Goal: Task Accomplishment & Management: Manage account settings

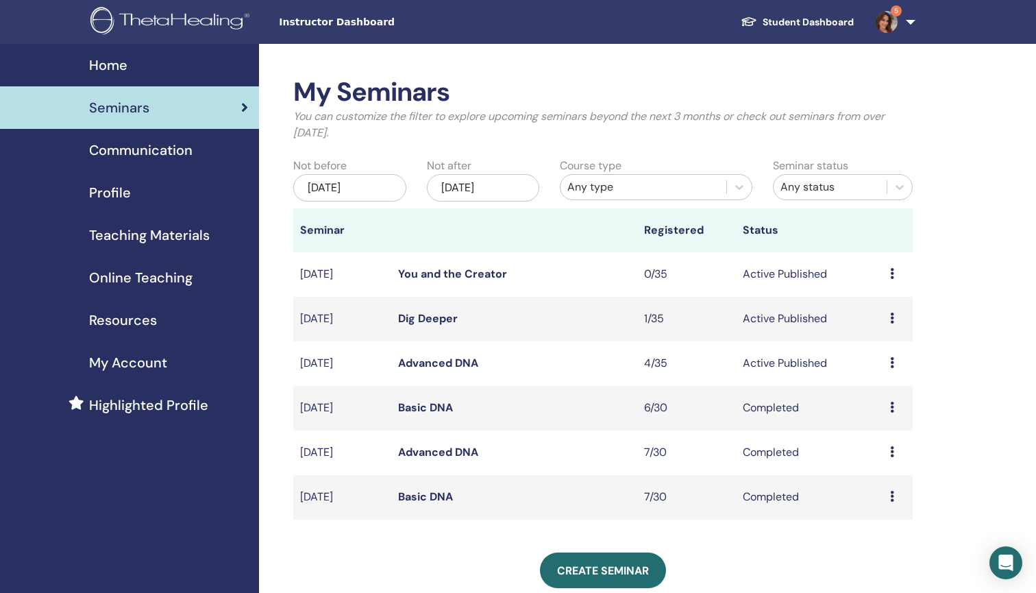
scroll to position [1, 0]
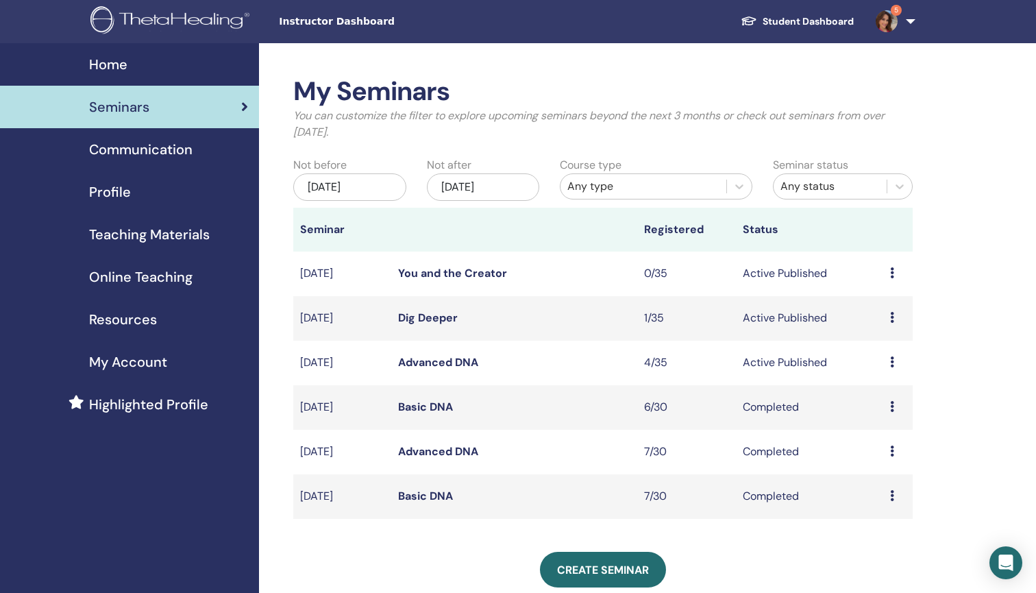
click at [441, 363] on link "Advanced DNA" at bounding box center [438, 362] width 80 height 14
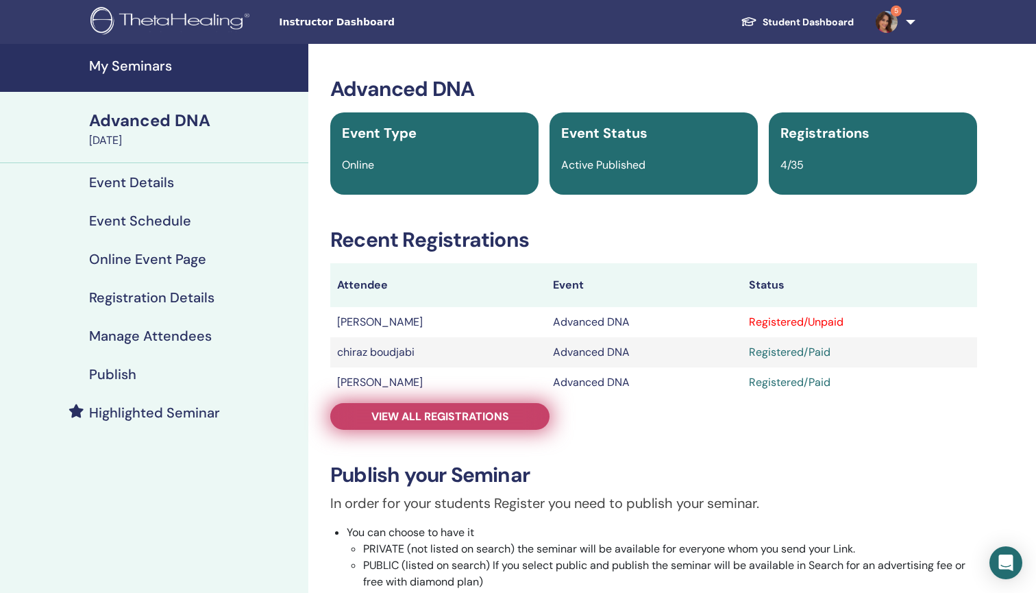
click at [499, 412] on span "View all registrations" at bounding box center [440, 416] width 138 height 14
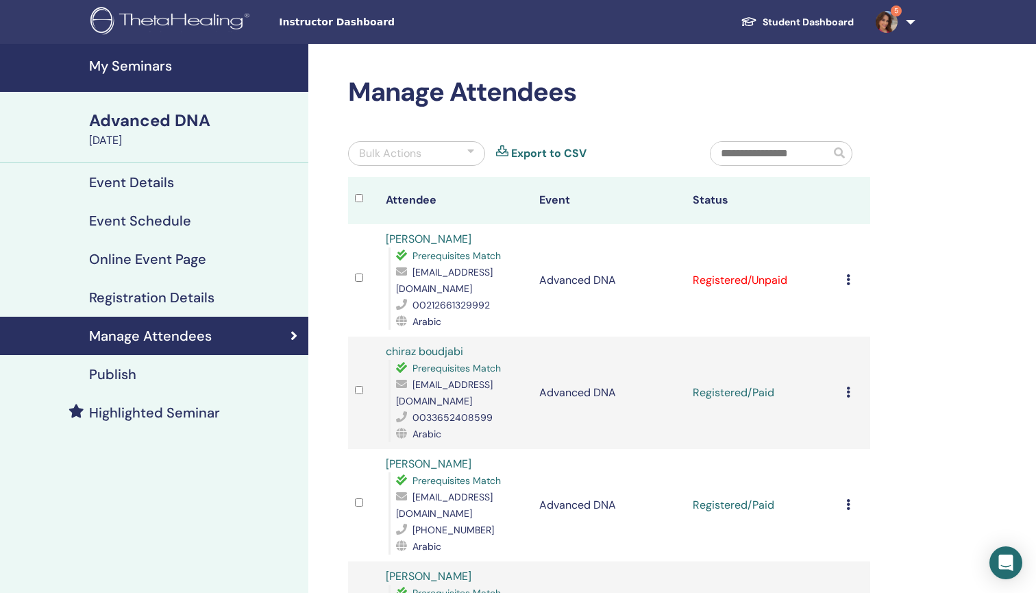
click at [848, 280] on icon at bounding box center [848, 279] width 4 height 11
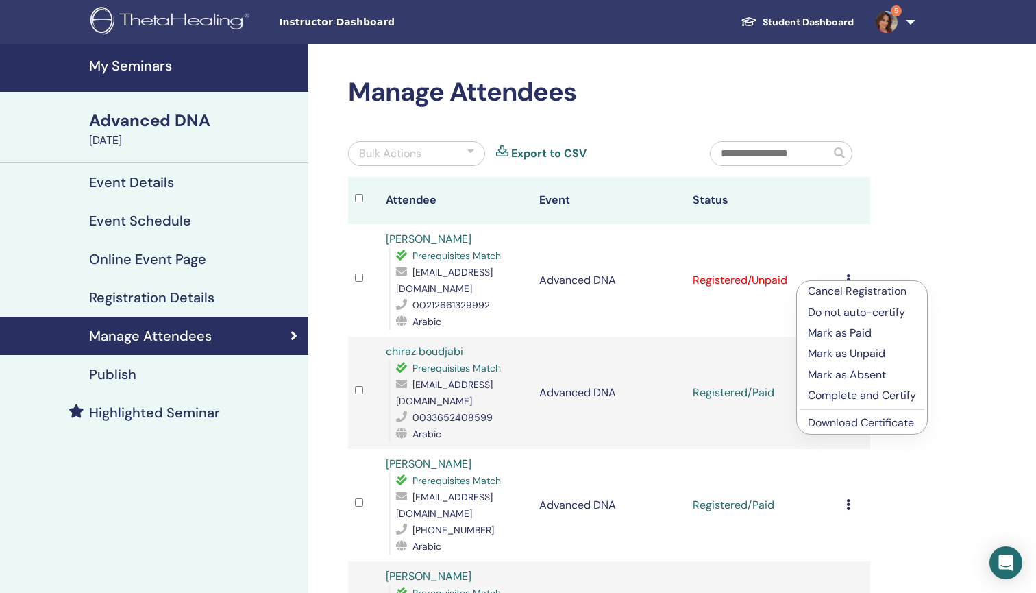
click at [833, 327] on p "Mark as Paid" at bounding box center [862, 333] width 108 height 16
